Goal: Transaction & Acquisition: Purchase product/service

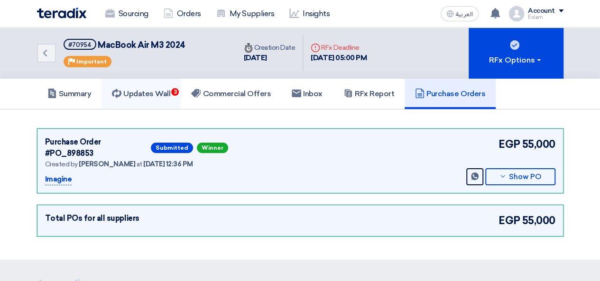
click at [161, 86] on link "Updates Wall 3" at bounding box center [141, 94] width 79 height 30
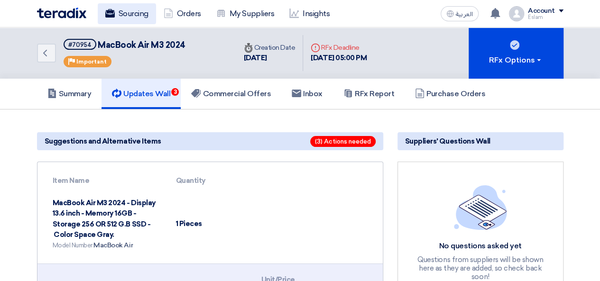
click at [148, 14] on link "Sourcing" at bounding box center [127, 13] width 58 height 21
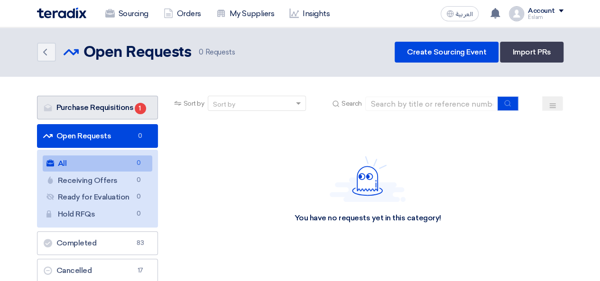
click at [105, 112] on link "Purchase Requisitions Purchase Requisitions 1" at bounding box center [97, 108] width 121 height 24
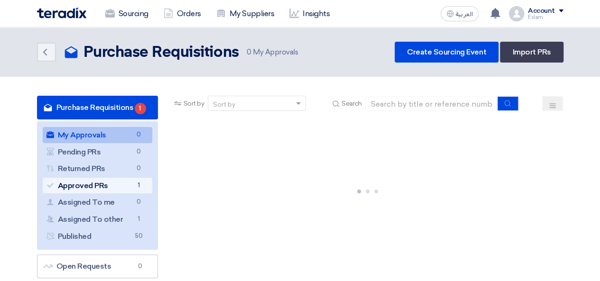
click at [126, 180] on link "Approved PRs Approved PRs 1" at bounding box center [98, 186] width 110 height 16
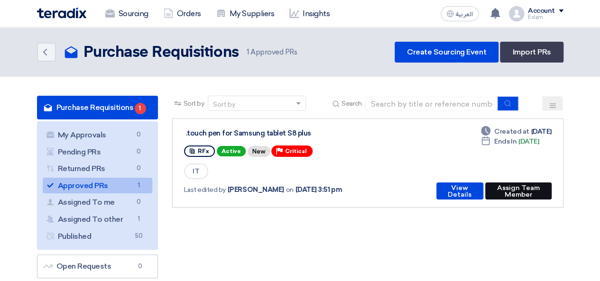
click at [513, 191] on button "Assign Team Member" at bounding box center [518, 191] width 66 height 17
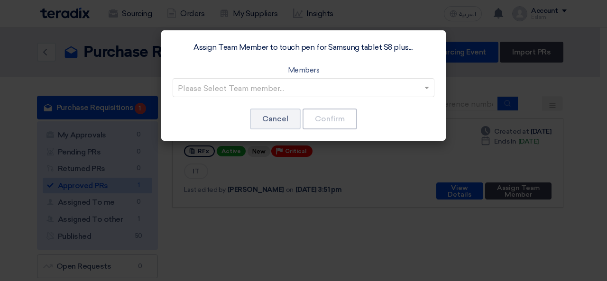
click at [325, 95] on input "text" at bounding box center [299, 89] width 242 height 16
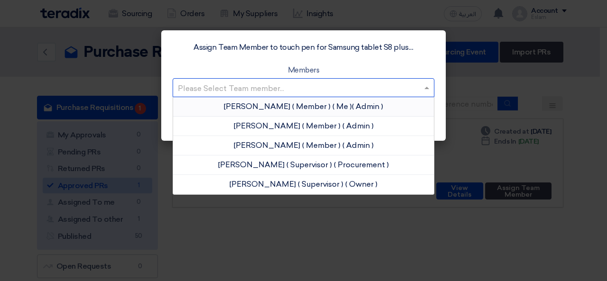
click at [320, 114] on div "[PERSON_NAME] ( Member ) ( Me ) ( Admin )" at bounding box center [303, 106] width 261 height 19
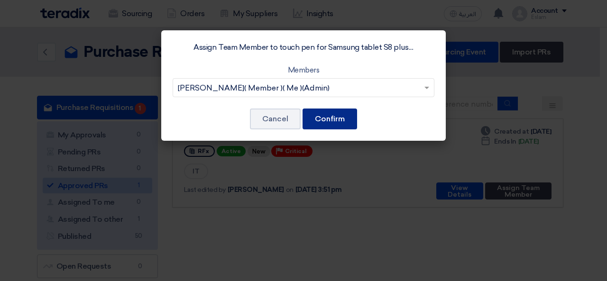
click at [327, 118] on button "Confirm" at bounding box center [330, 119] width 55 height 21
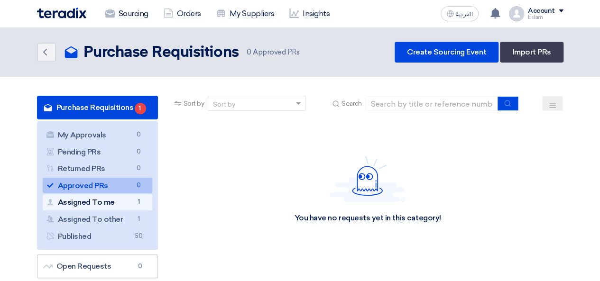
click at [133, 199] on span "1" at bounding box center [138, 202] width 11 height 10
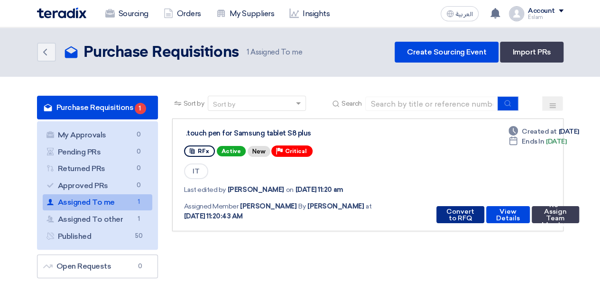
click at [459, 218] on button "Convert to RFQ" at bounding box center [461, 214] width 48 height 17
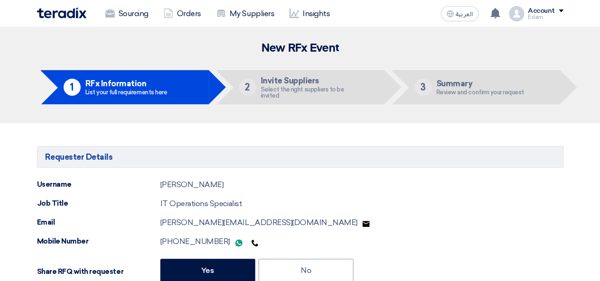
type input "[DATE]"
type input "05"
type input "00"
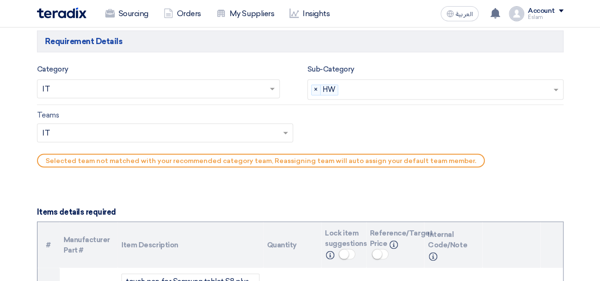
scroll to position [759, 0]
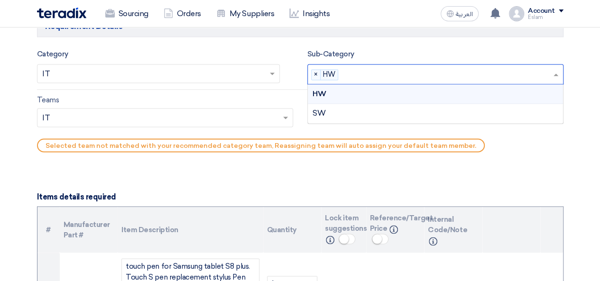
click at [474, 70] on input "text" at bounding box center [447, 75] width 211 height 16
click at [386, 113] on div "SW" at bounding box center [435, 113] width 255 height 19
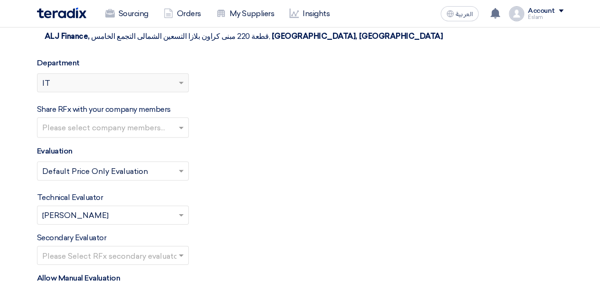
scroll to position [1424, 0]
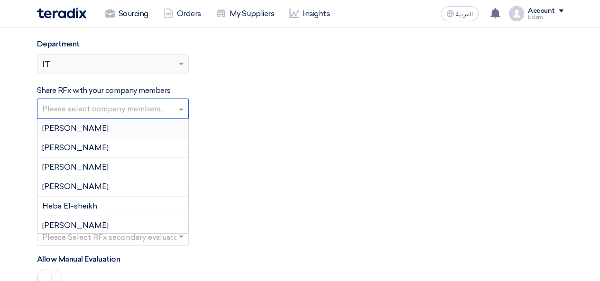
click at [141, 102] on input "text" at bounding box center [114, 110] width 144 height 16
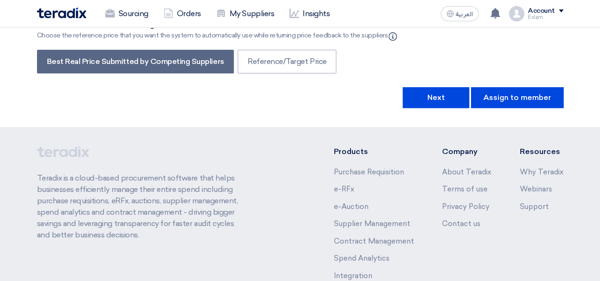
scroll to position [1926, 0]
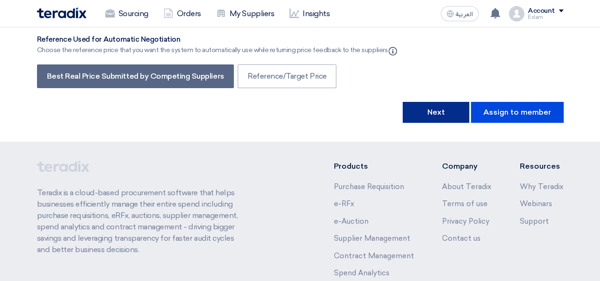
click at [460, 102] on button "Next" at bounding box center [436, 112] width 66 height 21
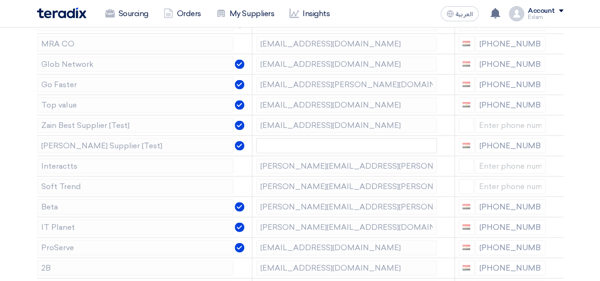
scroll to position [902, 0]
